Goal: Task Accomplishment & Management: Manage account settings

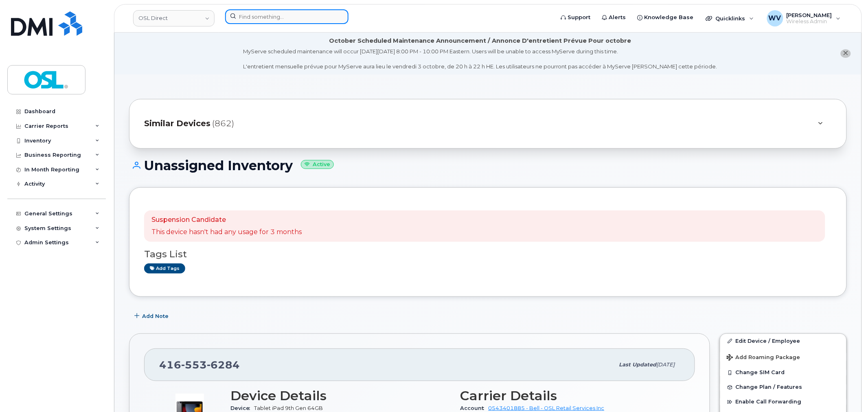
click at [271, 20] on input at bounding box center [286, 16] width 123 height 15
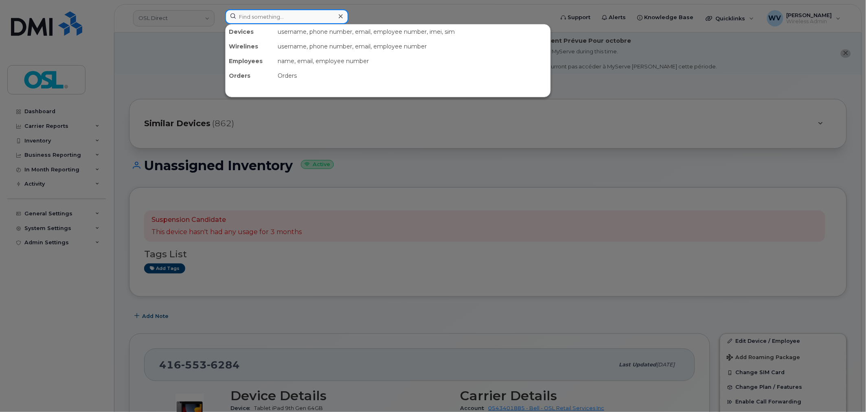
paste input "4166594446"
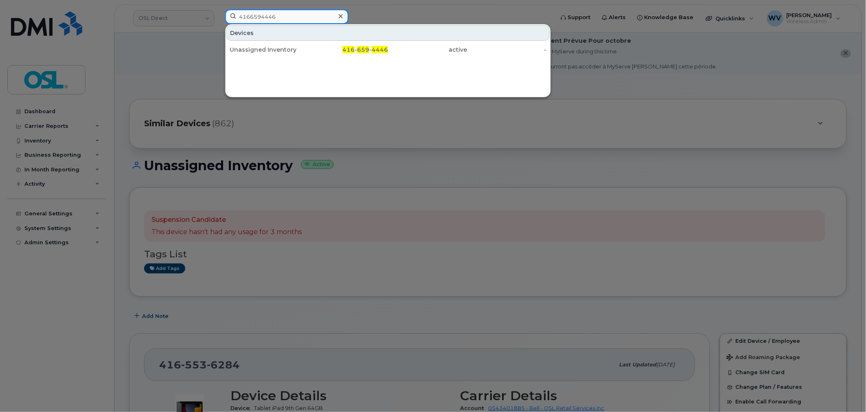
paste input "805605"
paste input "4753849"
click at [288, 20] on input "4164753849" at bounding box center [286, 16] width 123 height 15
paste input "8067903"
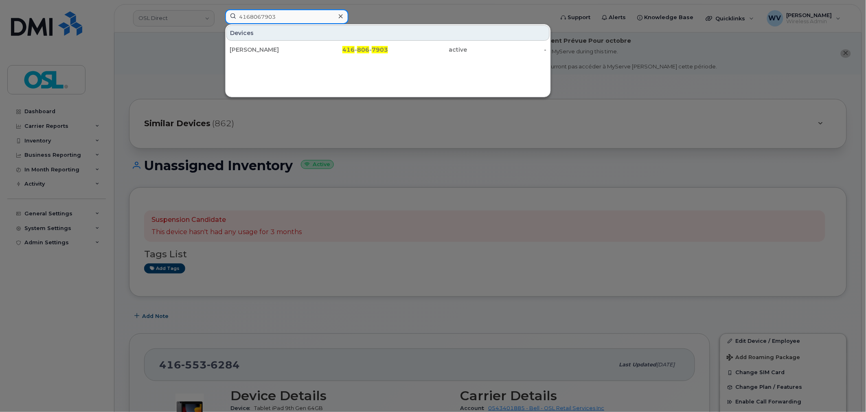
paste input "5142319674"
paste input "4164364028"
type input "4164364028"
click at [267, 18] on input "4164364028" at bounding box center [286, 16] width 123 height 15
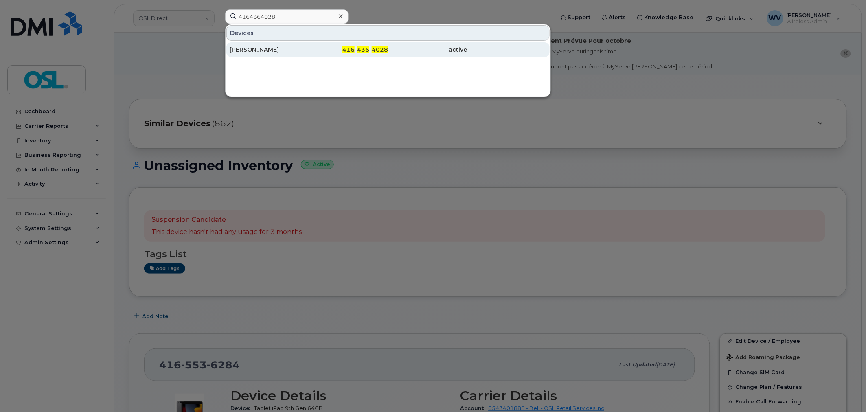
click at [290, 56] on div "Sandeep Kaur" at bounding box center [269, 49] width 79 height 15
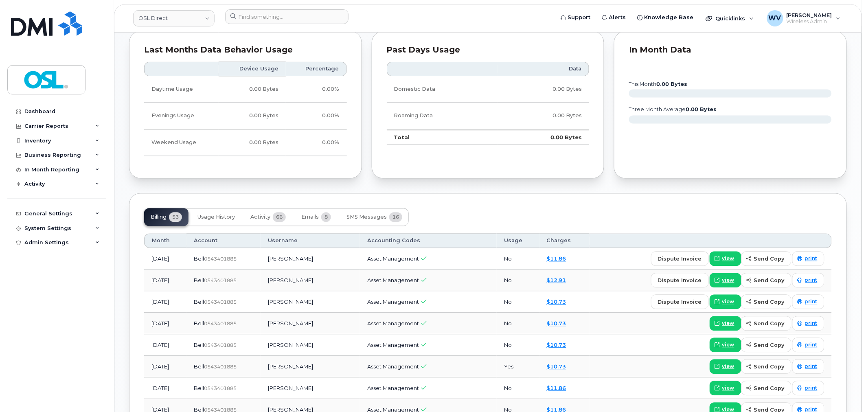
scroll to position [626, 0]
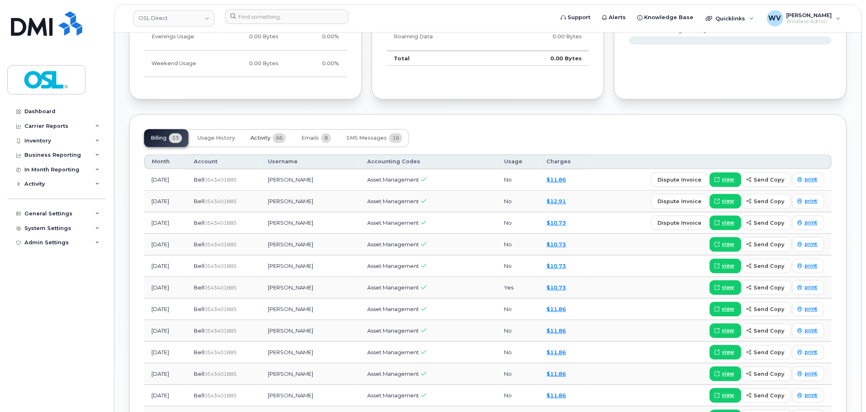
click at [278, 141] on span "66" at bounding box center [279, 138] width 13 height 10
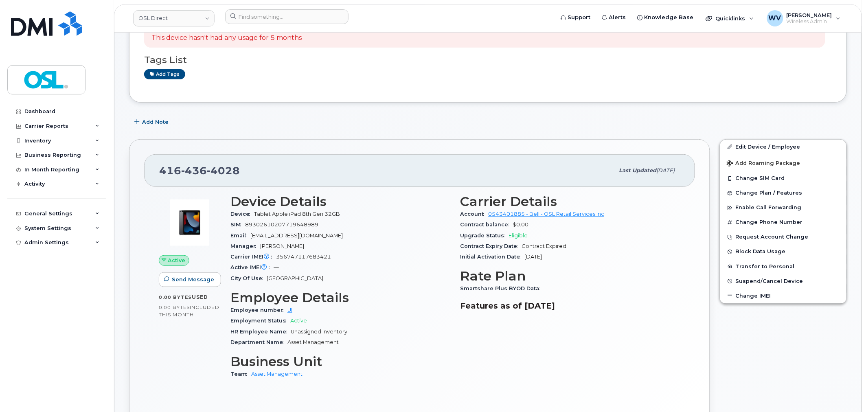
scroll to position [0, 0]
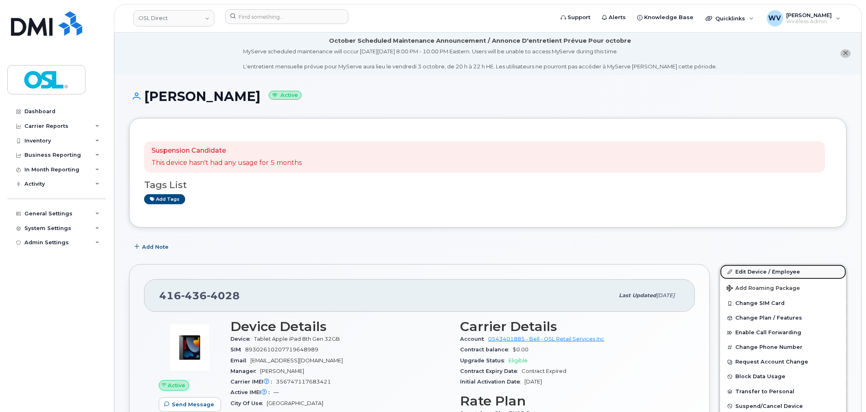
click at [792, 272] on link "Edit Device / Employee" at bounding box center [783, 272] width 126 height 15
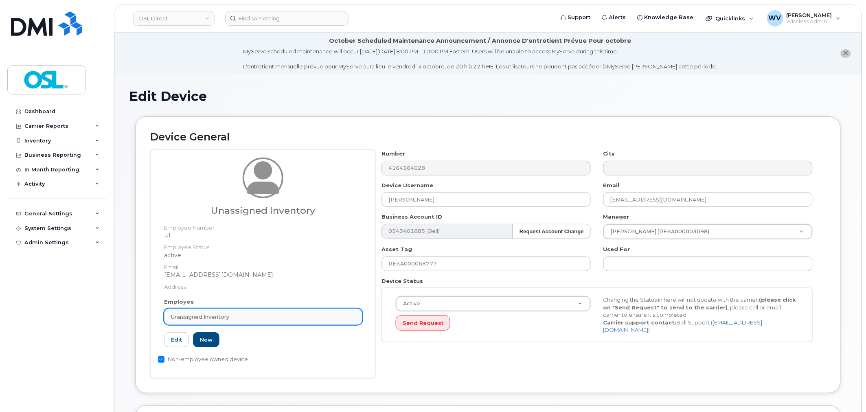
click at [318, 316] on div "Unassigned Inventory" at bounding box center [263, 317] width 184 height 8
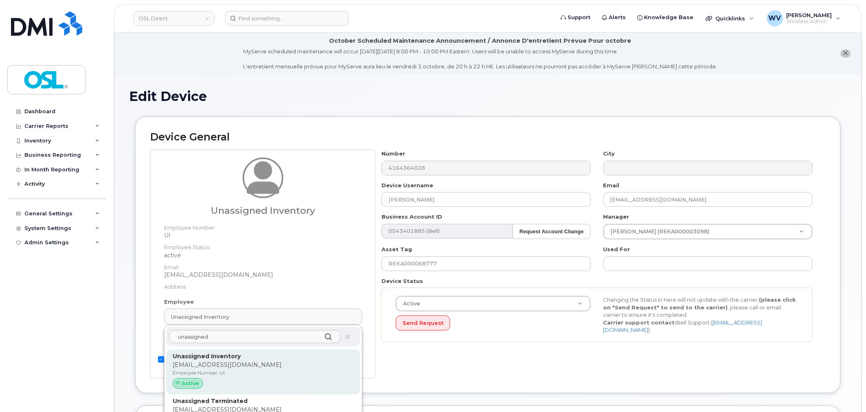
type input "unassigned"
click at [285, 352] on div "Unassigned Inventory support@osldirect.com Employee Number: UI Active" at bounding box center [263, 372] width 194 height 45
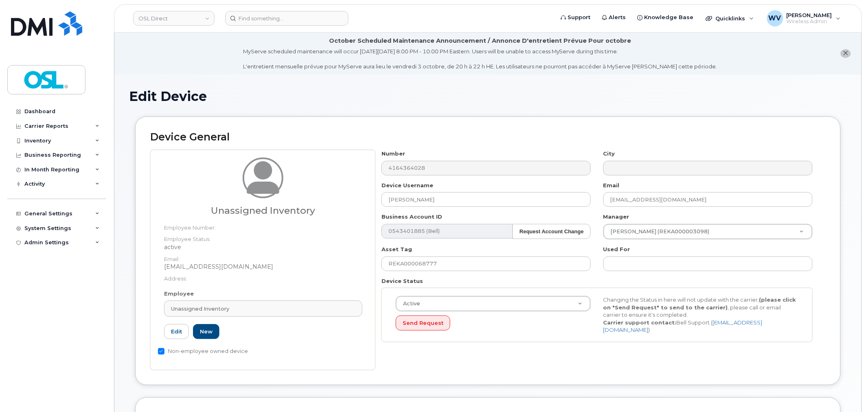
type input "Unassigned Inventory"
type input "4724252"
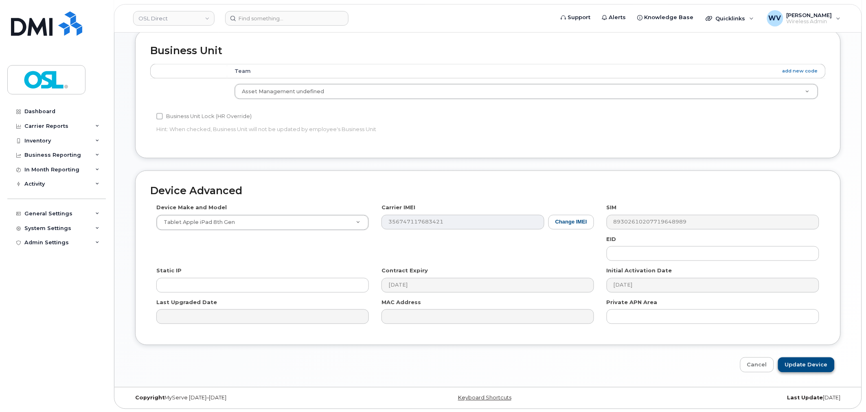
scroll to position [369, 0]
click at [830, 370] on input "Update Device" at bounding box center [806, 363] width 57 height 15
type input "Saving..."
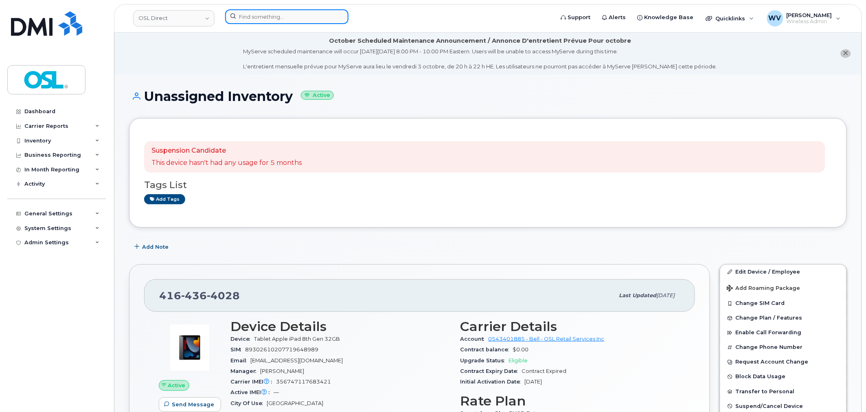
click at [272, 21] on input at bounding box center [286, 16] width 123 height 15
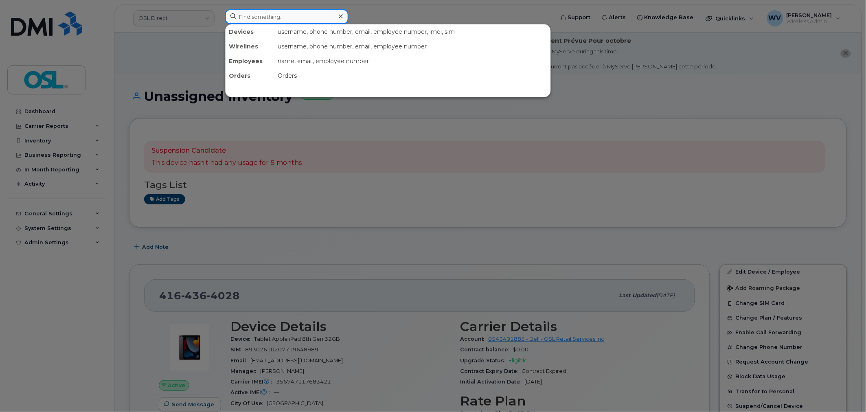
paste input "6476123835"
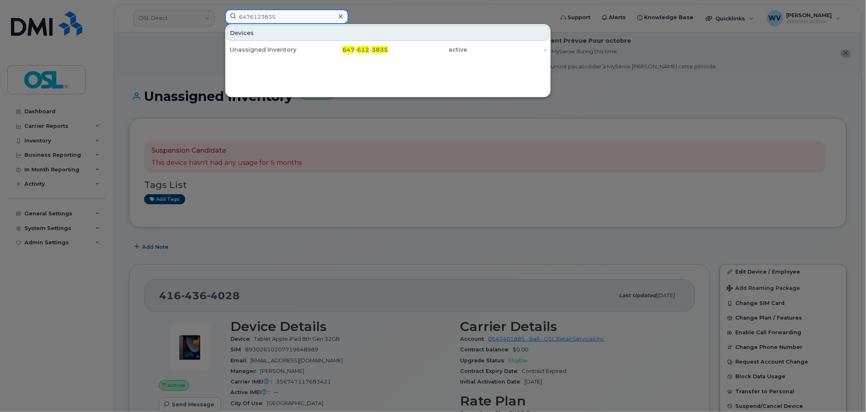
click at [303, 12] on input "6476123835" at bounding box center [286, 16] width 123 height 15
paste input "4167061008"
paste input "9383343"
click at [304, 24] on div "Devices Unassigned Inventory 416 - 938 - 3343 active -" at bounding box center [388, 40] width 325 height 33
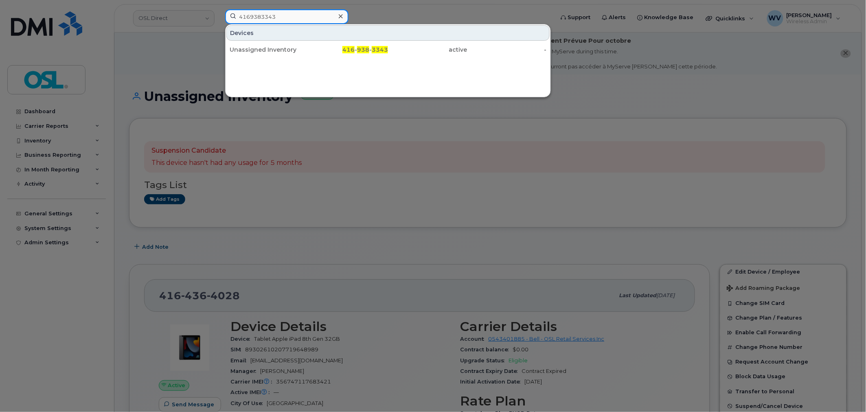
click at [300, 18] on input "4169383343" at bounding box center [286, 16] width 123 height 15
paste input "4288530"
click at [263, 19] on input "4164288530" at bounding box center [286, 16] width 123 height 15
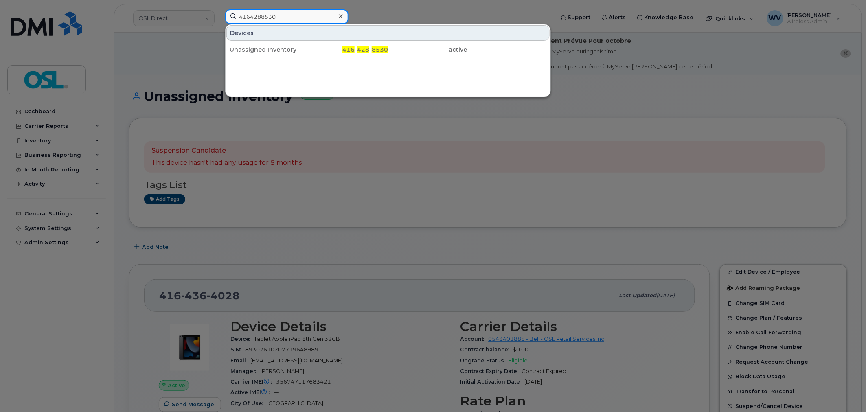
paste input "8191113"
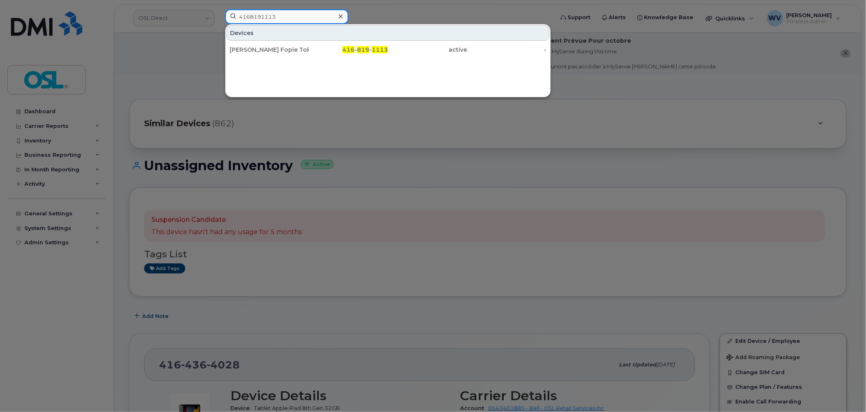
paste input "5062384132"
click at [279, 11] on input "5062384132" at bounding box center [286, 16] width 123 height 15
paste input "143469158"
paste input "6473944585"
paste input "5184274"
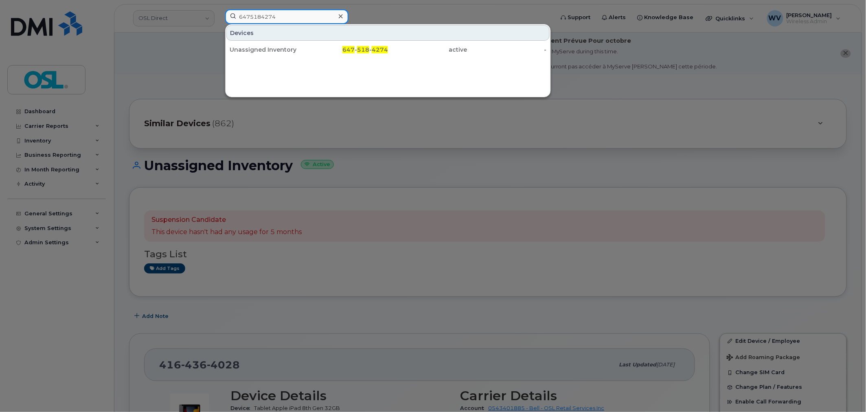
click at [279, 20] on input "6475184274" at bounding box center [286, 16] width 123 height 15
paste input "326696"
paste input "416428557"
click at [287, 11] on input "4164285574" at bounding box center [286, 16] width 123 height 15
paste input "6472207296"
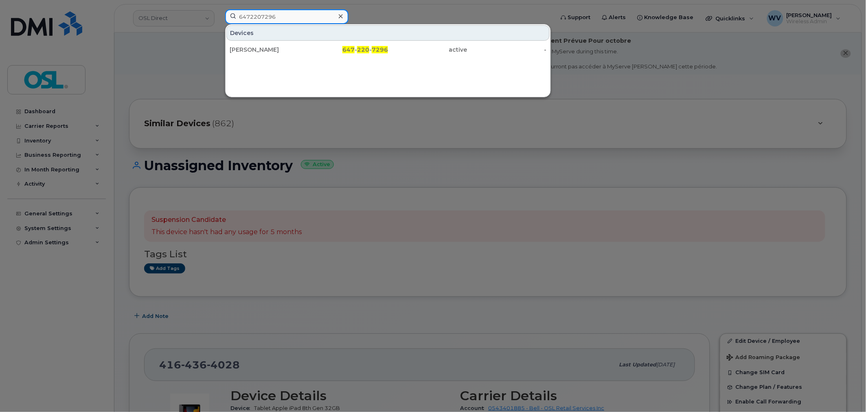
paste input "4383562659"
type input "4383562659"
click at [290, 20] on input "4383562659" at bounding box center [286, 16] width 123 height 15
click at [290, 54] on div "Unassigned Inventory" at bounding box center [269, 49] width 79 height 15
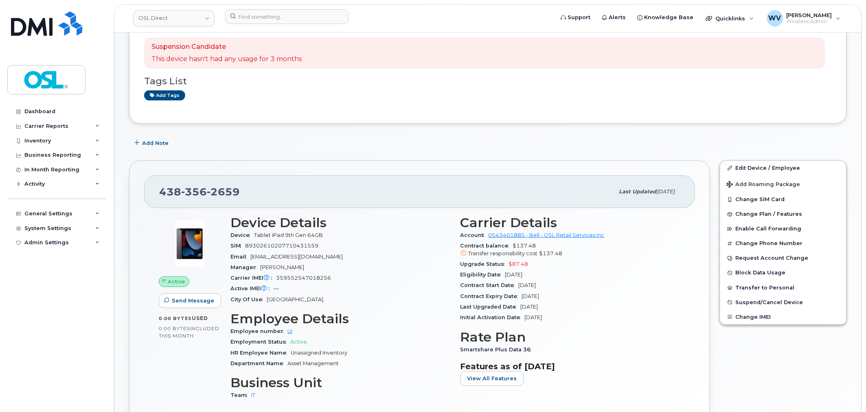
scroll to position [45, 0]
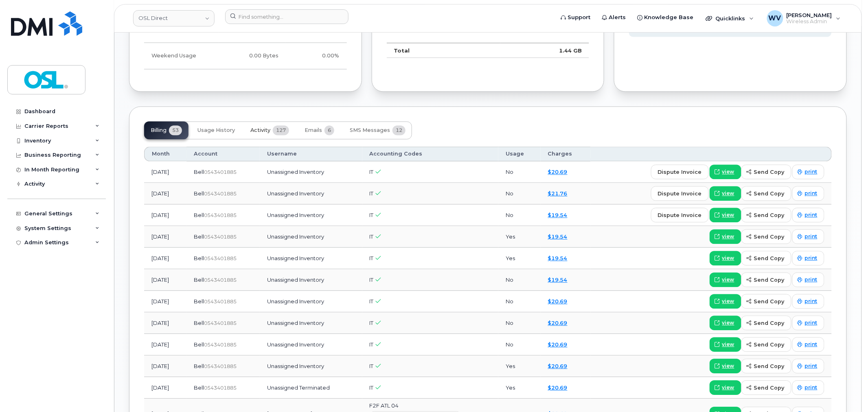
click at [270, 123] on button "Activity 127" at bounding box center [270, 130] width 52 height 18
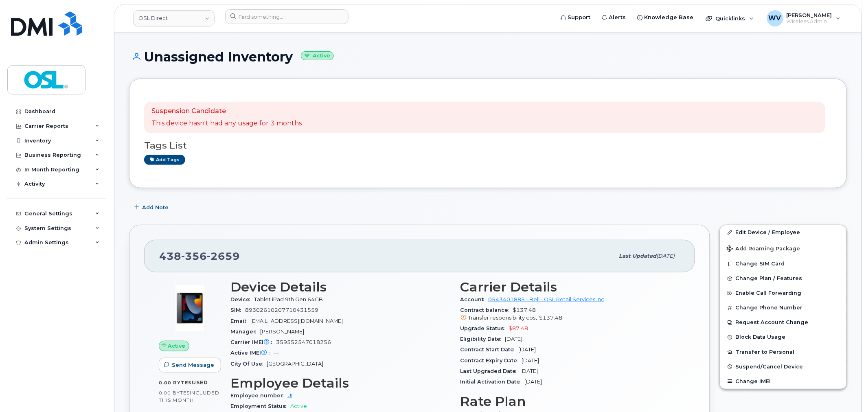
scroll to position [0, 0]
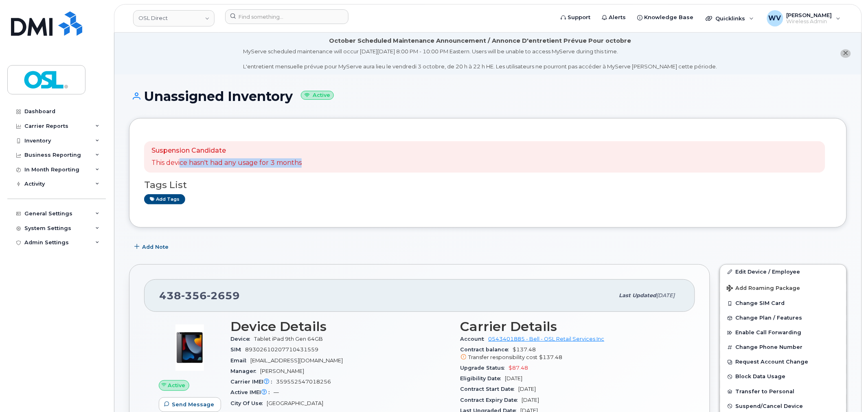
drag, startPoint x: 308, startPoint y: 162, endPoint x: 140, endPoint y: 165, distance: 168.6
click at [140, 165] on div "Suspension Candidate This device hasn't had any usage for 3 months Tags List Ad…" at bounding box center [488, 173] width 718 height 110
click at [275, 13] on input at bounding box center [286, 16] width 123 height 15
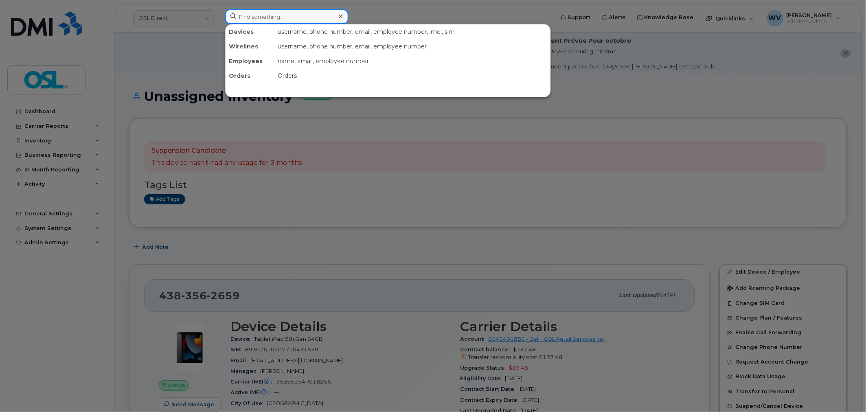
paste input "[PERSON_NAME]"
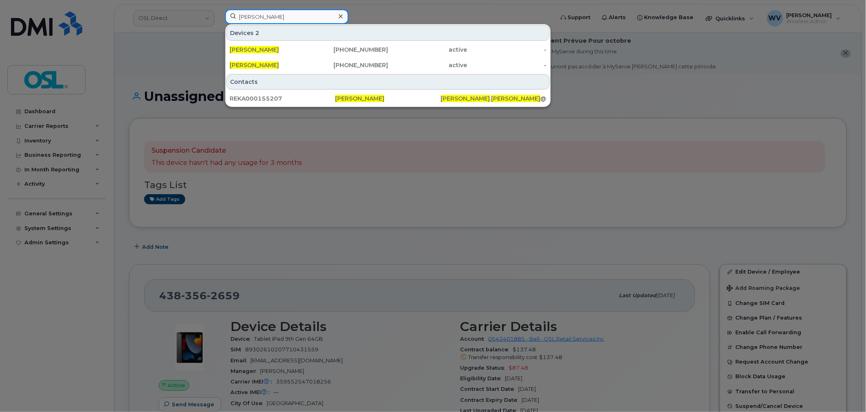
type input "[PERSON_NAME]"
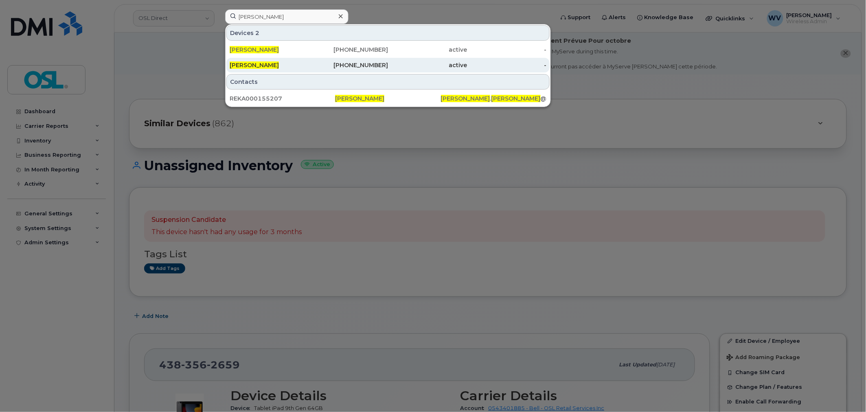
click at [320, 68] on div "514-226-4606" at bounding box center [348, 65] width 79 height 8
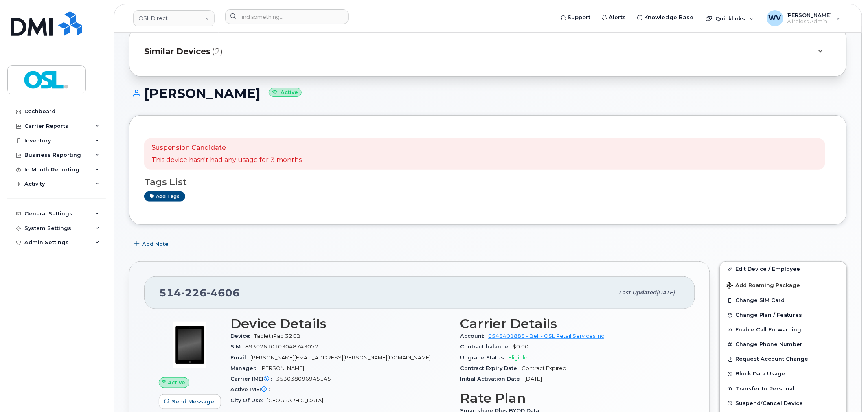
scroll to position [181, 0]
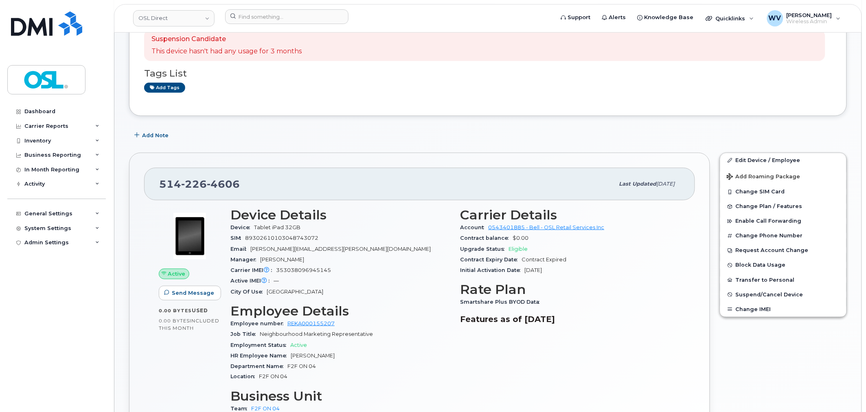
click at [217, 191] on div "[PHONE_NUMBER]" at bounding box center [386, 184] width 455 height 17
copy span "[PHONE_NUMBER]"
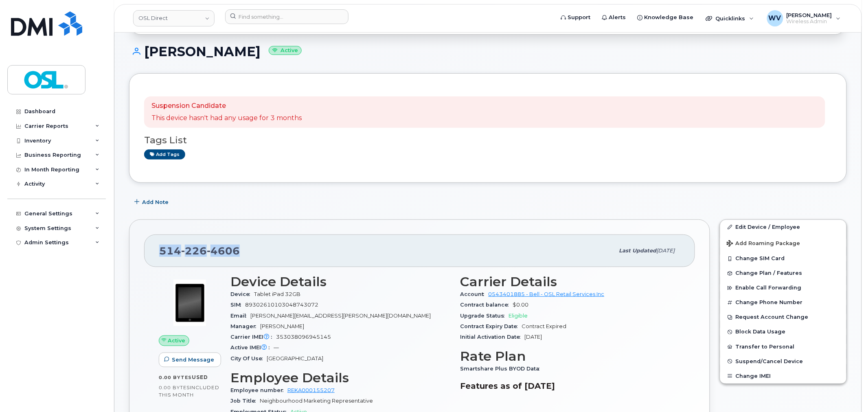
scroll to position [136, 0]
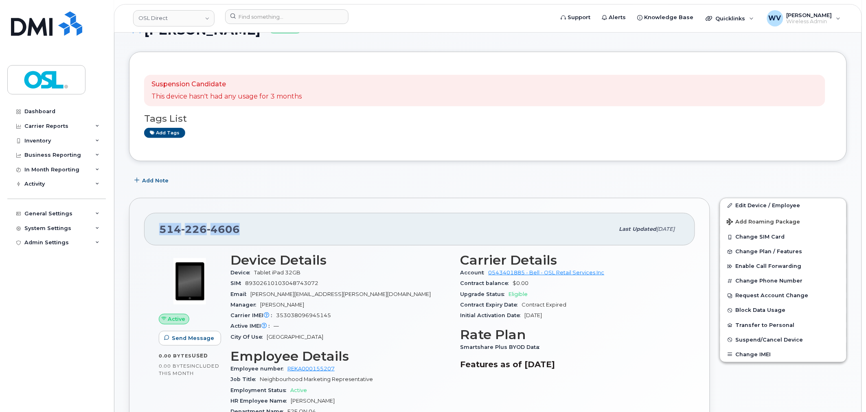
click at [178, 226] on span "[PHONE_NUMBER]" at bounding box center [199, 229] width 81 height 12
drag, startPoint x: 750, startPoint y: 206, endPoint x: 740, endPoint y: 220, distance: 16.9
click at [750, 206] on link "Edit Device / Employee" at bounding box center [783, 205] width 126 height 15
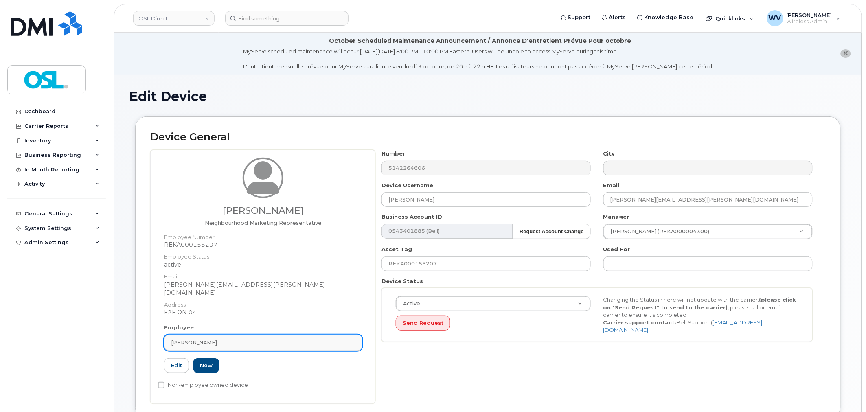
click at [266, 339] on div "[PERSON_NAME]" at bounding box center [263, 343] width 184 height 8
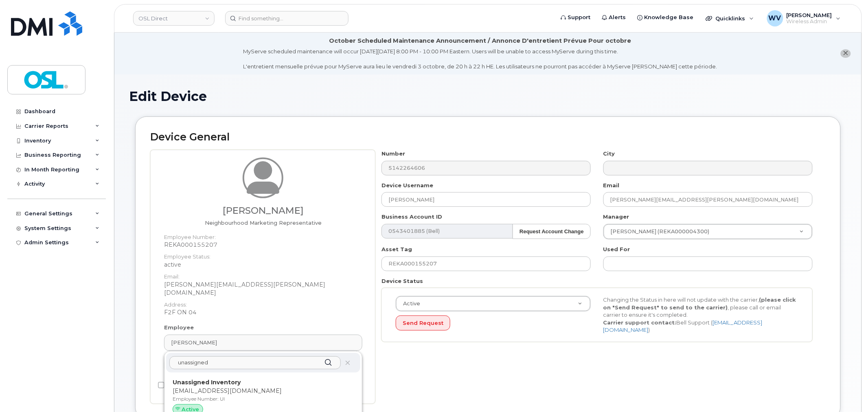
type input "unassigned"
click at [214, 365] on div "unassigned Unassigned Inventory [EMAIL_ADDRESS][DOMAIN_NAME] Employee Number: U…" at bounding box center [264, 409] width 198 height 117
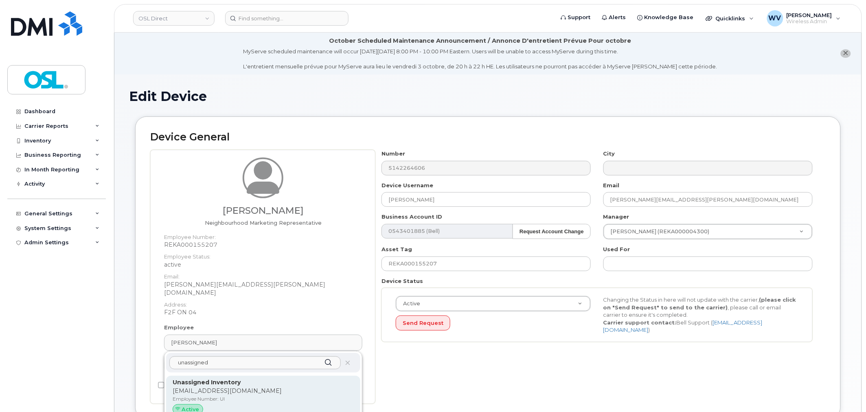
click at [217, 376] on div "Unassigned Inventory [EMAIL_ADDRESS][DOMAIN_NAME] Employee Number: UI Active" at bounding box center [263, 398] width 194 height 45
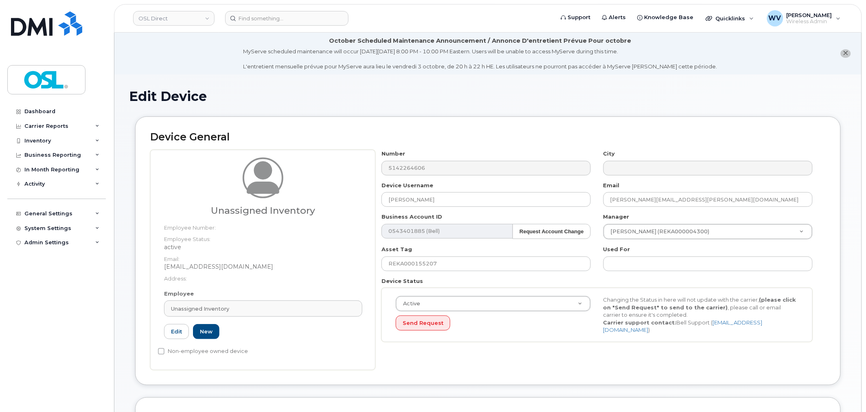
type input "UI"
type input "Unassigned Inventory"
type input "[EMAIL_ADDRESS][DOMAIN_NAME]"
type input "4724252"
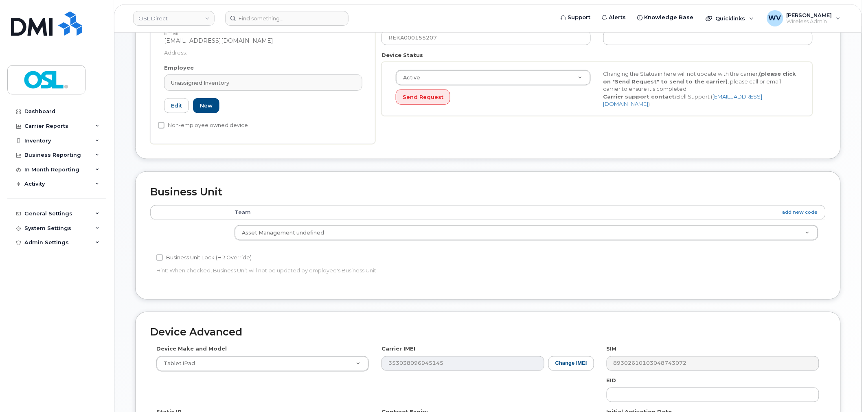
scroll to position [369, 0]
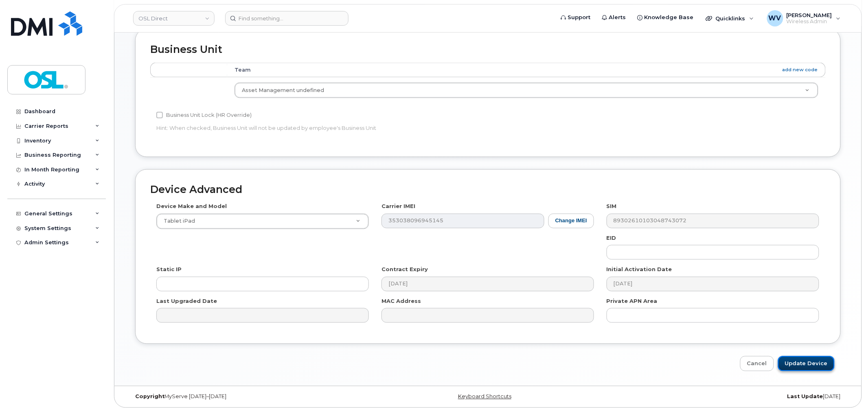
click at [803, 363] on input "Update Device" at bounding box center [806, 363] width 57 height 15
type input "Saving..."
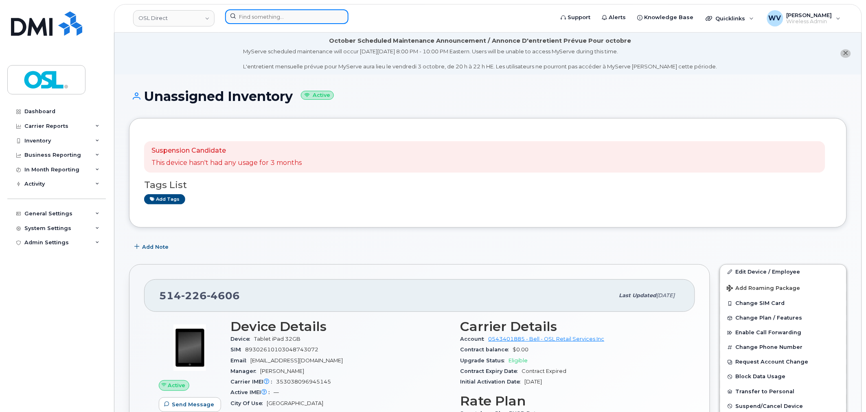
click at [257, 22] on input at bounding box center [286, 16] width 123 height 15
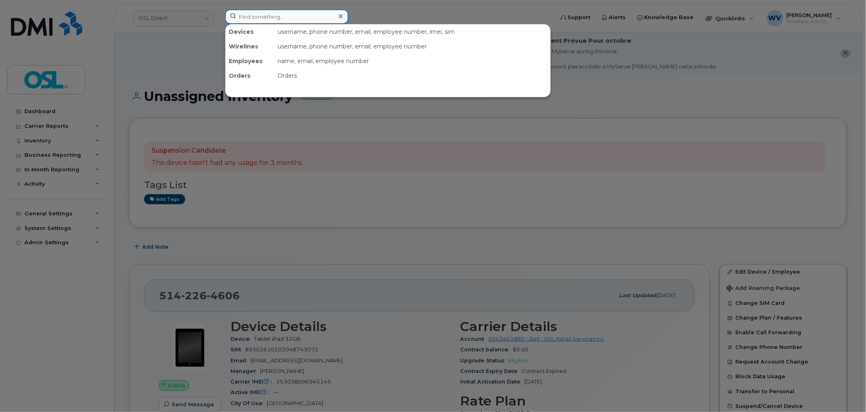
paste input "4383562659"
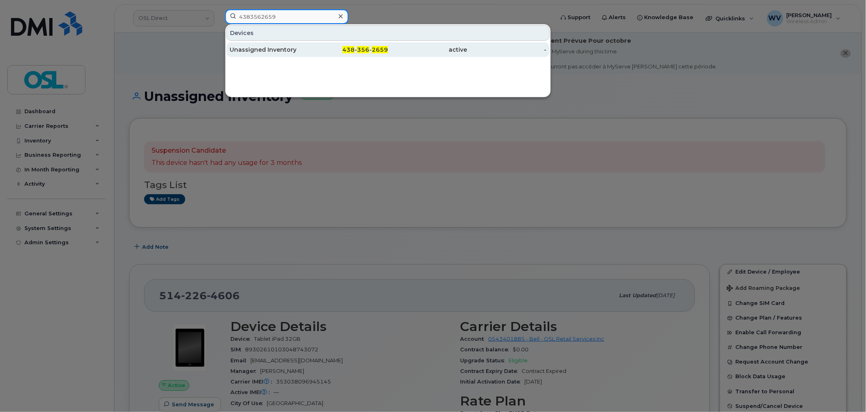
type input "4383562659"
click at [265, 48] on div "Unassigned Inventory" at bounding box center [269, 50] width 79 height 8
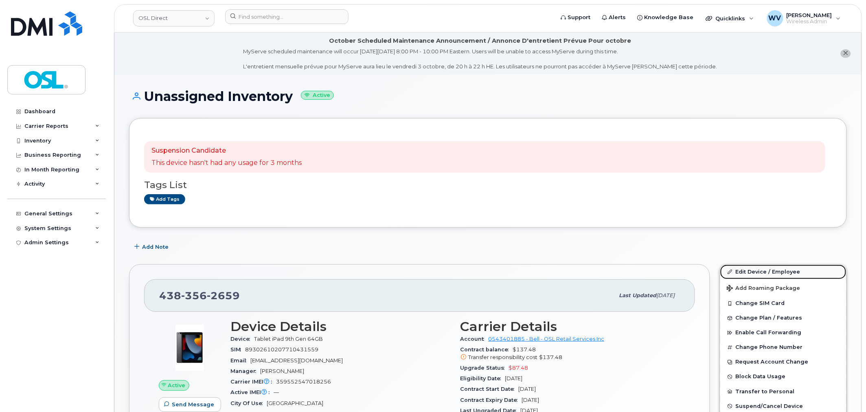
click at [758, 270] on link "Edit Device / Employee" at bounding box center [783, 272] width 126 height 15
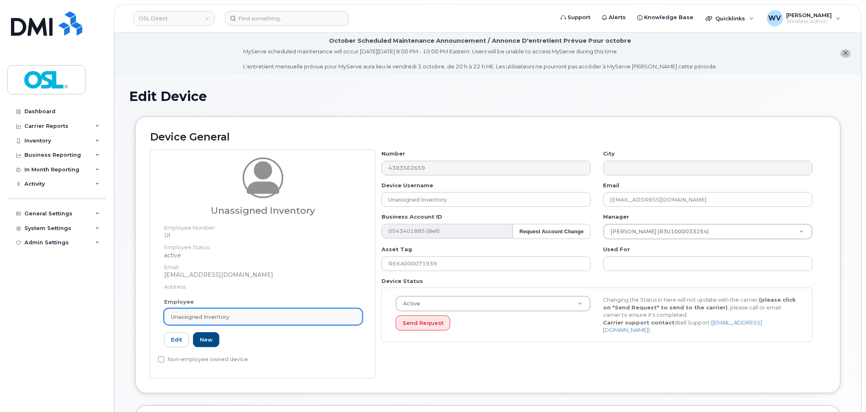
click at [226, 318] on span "Unassigned Inventory" at bounding box center [200, 317] width 58 height 8
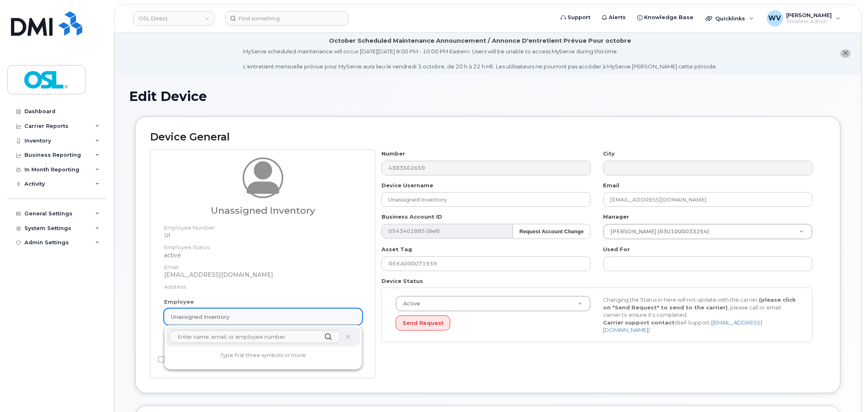
paste input "Parab Dhingra"
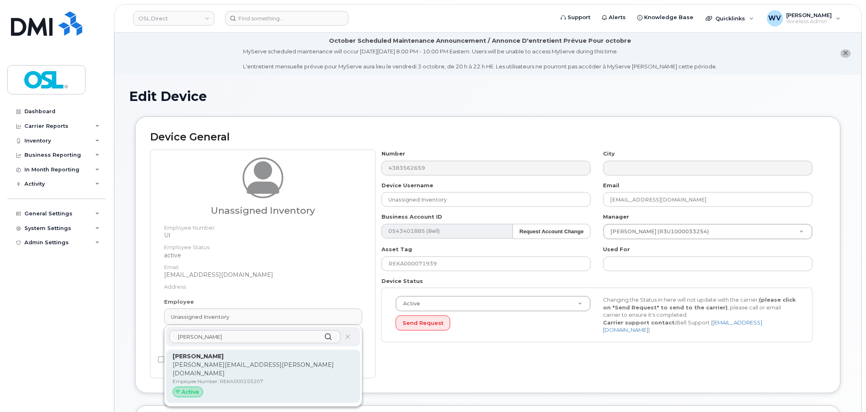
type input "Parab Dhingra"
click at [249, 378] on p "Employee Number: REKA000155207" at bounding box center [263, 381] width 181 height 7
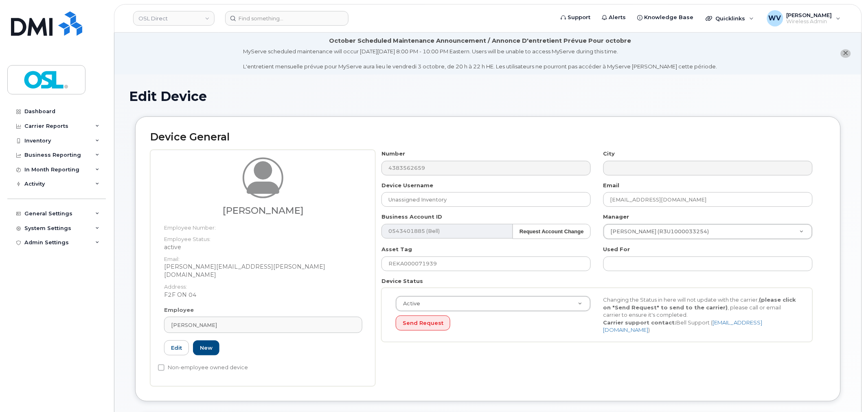
type input "REKA000155207"
type input "Parab Dhingra"
type input "parab.dhingra@osldirect.com"
type input "3358046"
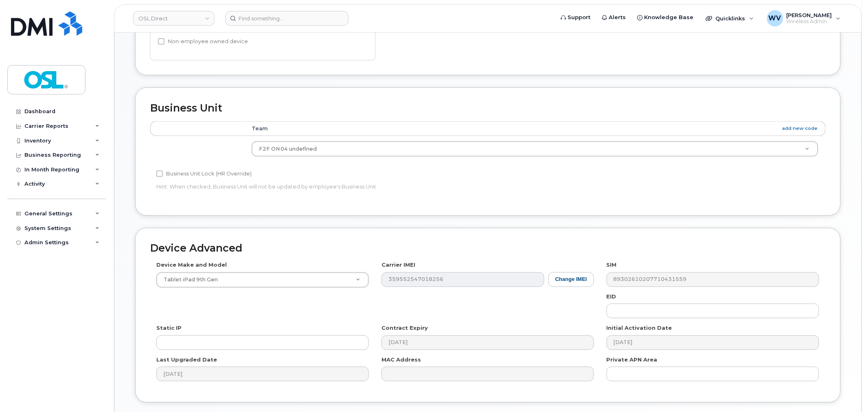
scroll to position [377, 0]
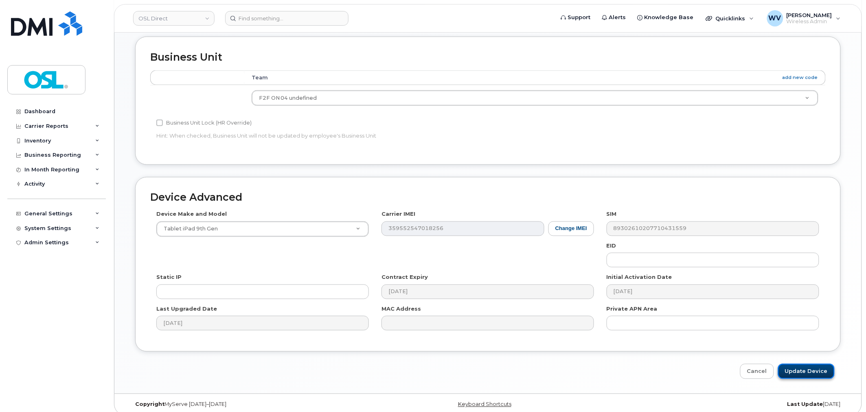
click at [817, 364] on input "Update Device" at bounding box center [806, 371] width 57 height 15
type input "Saving..."
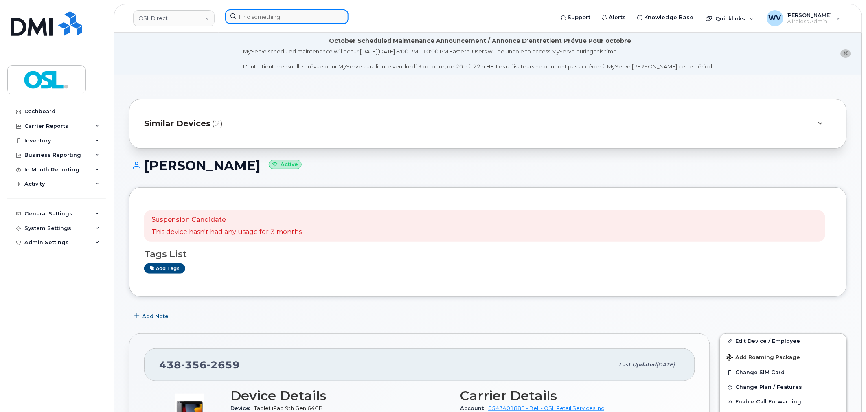
click at [249, 15] on input at bounding box center [286, 16] width 123 height 15
paste input "4162097670"
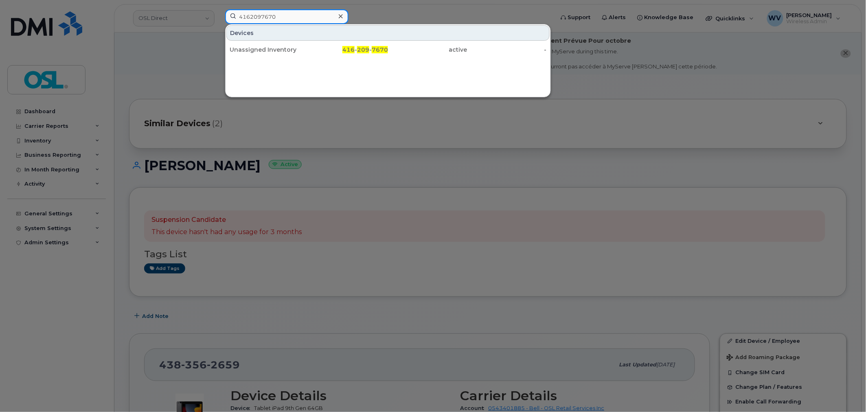
click at [285, 11] on input "4162097670" at bounding box center [286, 16] width 123 height 15
paste input "705351422"
click at [293, 18] on input "7053514220" at bounding box center [286, 16] width 123 height 15
click at [292, 18] on input "7053514220" at bounding box center [286, 16] width 123 height 15
paste input "4164364915"
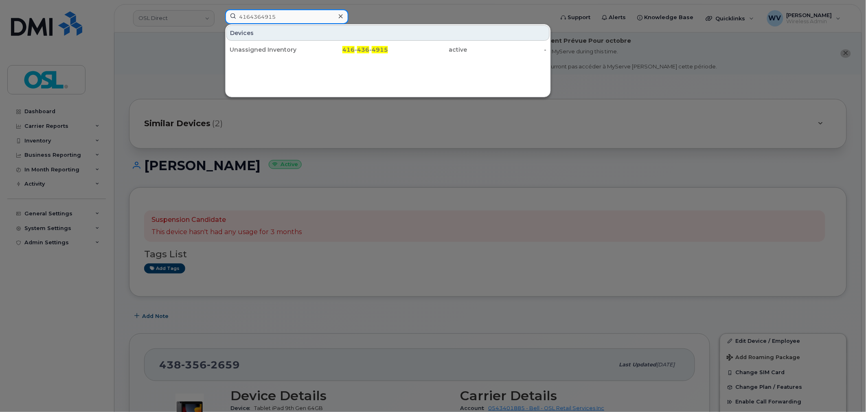
paste input "9022237950"
click at [289, 15] on input "9022237950" at bounding box center [286, 16] width 123 height 15
paste input "4383374032"
paste input "163475928"
click at [300, 14] on input "4163475928" at bounding box center [286, 16] width 123 height 15
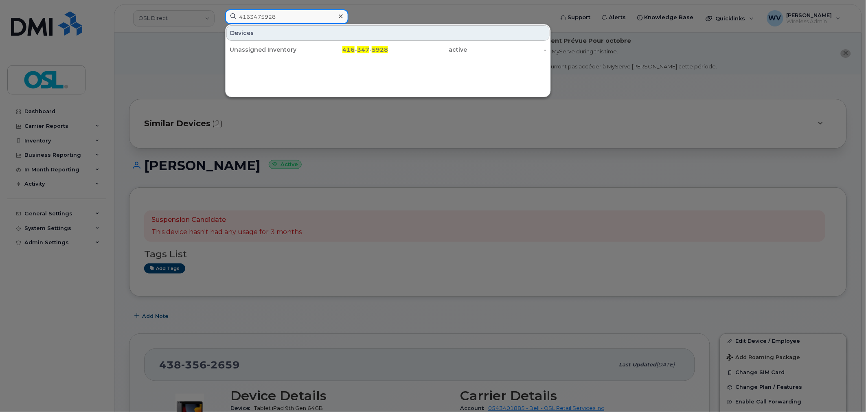
paste input "5257439"
type input "4165257439"
drag, startPoint x: 275, startPoint y: 42, endPoint x: 286, endPoint y: 68, distance: 27.7
click at [275, 42] on div "[PERSON_NAME]" at bounding box center [269, 49] width 79 height 15
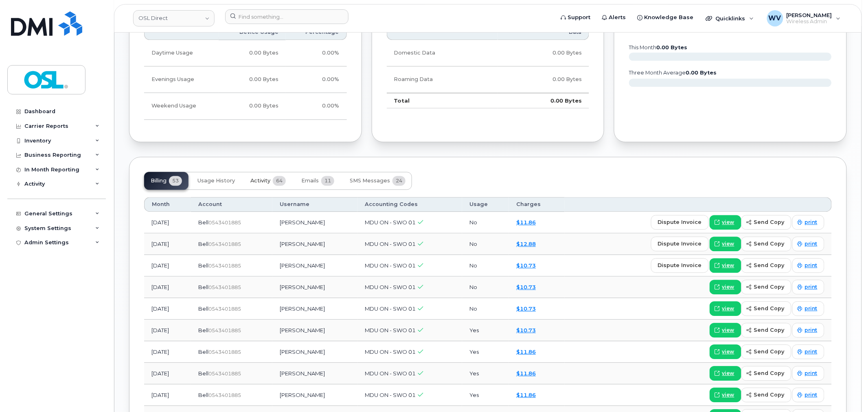
click at [270, 181] on span "Activity" at bounding box center [260, 181] width 20 height 7
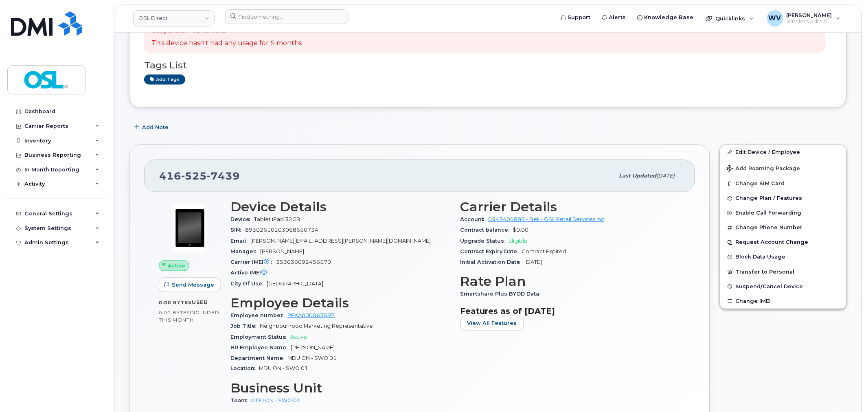
scroll to position [40, 0]
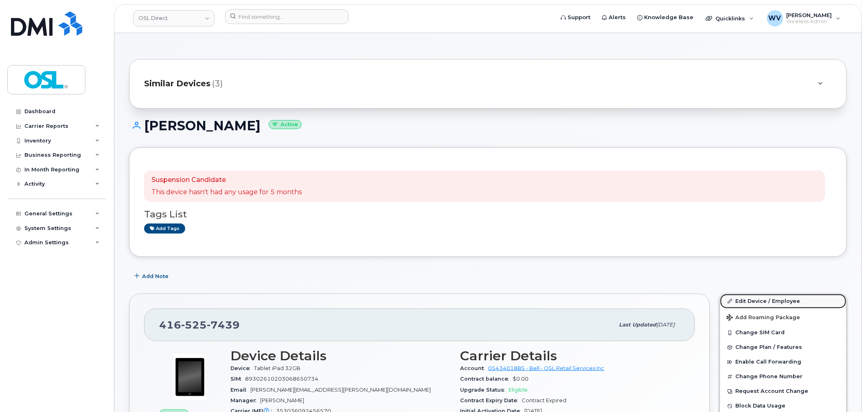
click at [787, 299] on link "Edit Device / Employee" at bounding box center [783, 301] width 126 height 15
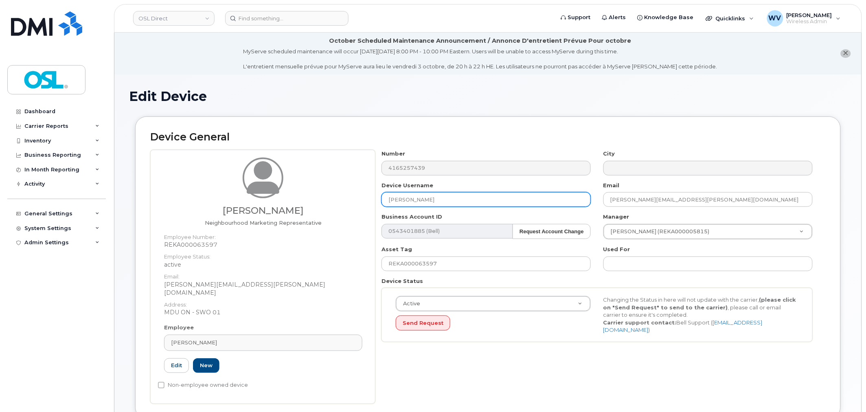
click at [414, 204] on input "[PERSON_NAME]" at bounding box center [486, 199] width 209 height 15
click at [414, 203] on input "[PERSON_NAME]" at bounding box center [486, 199] width 209 height 15
